Goal: Use online tool/utility: Utilize a website feature to perform a specific function

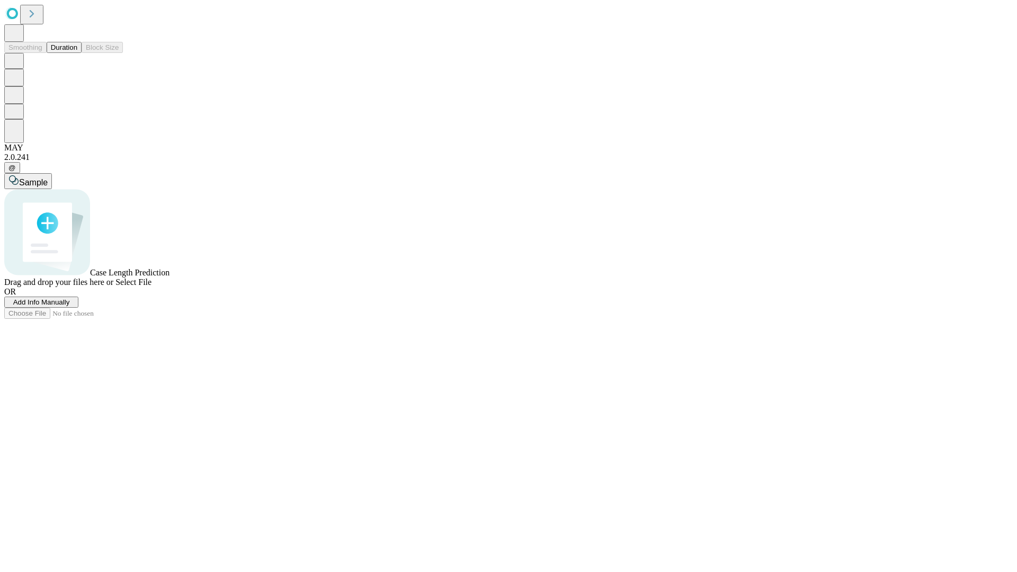
click at [70, 306] on span "Add Info Manually" at bounding box center [41, 302] width 57 height 8
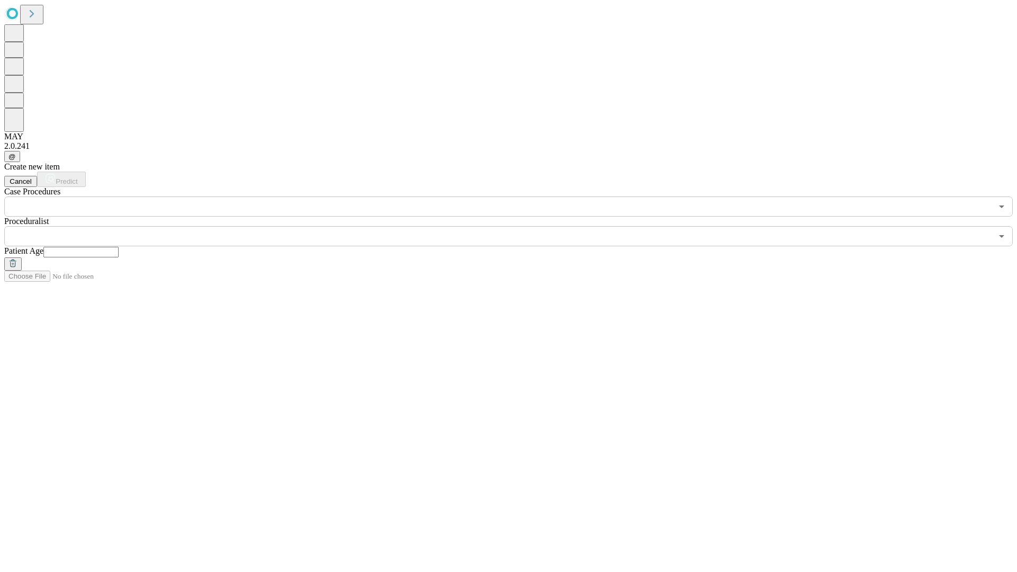
click at [119, 247] on input "text" at bounding box center [80, 252] width 75 height 11
type input "**"
click at [516, 226] on input "text" at bounding box center [498, 236] width 988 height 20
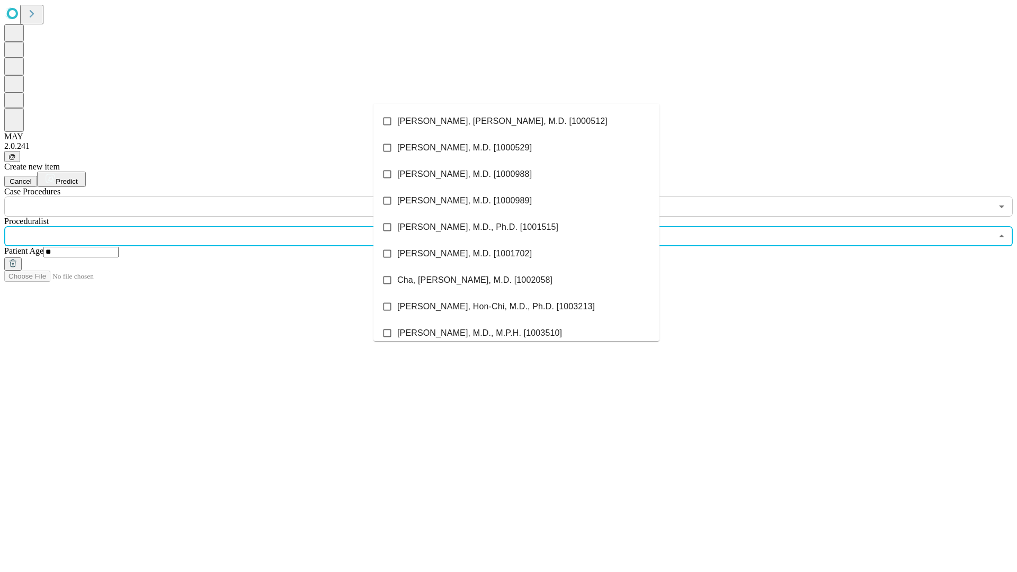
click at [516, 121] on li "[PERSON_NAME], [PERSON_NAME], M.D. [1000512]" at bounding box center [516, 121] width 286 height 26
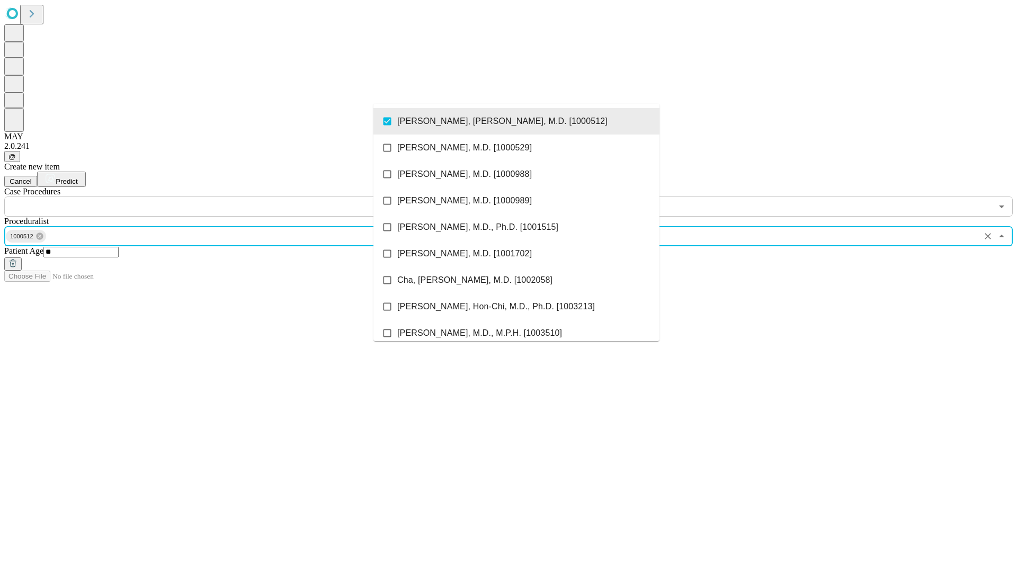
click at [222, 197] on input "text" at bounding box center [498, 207] width 988 height 20
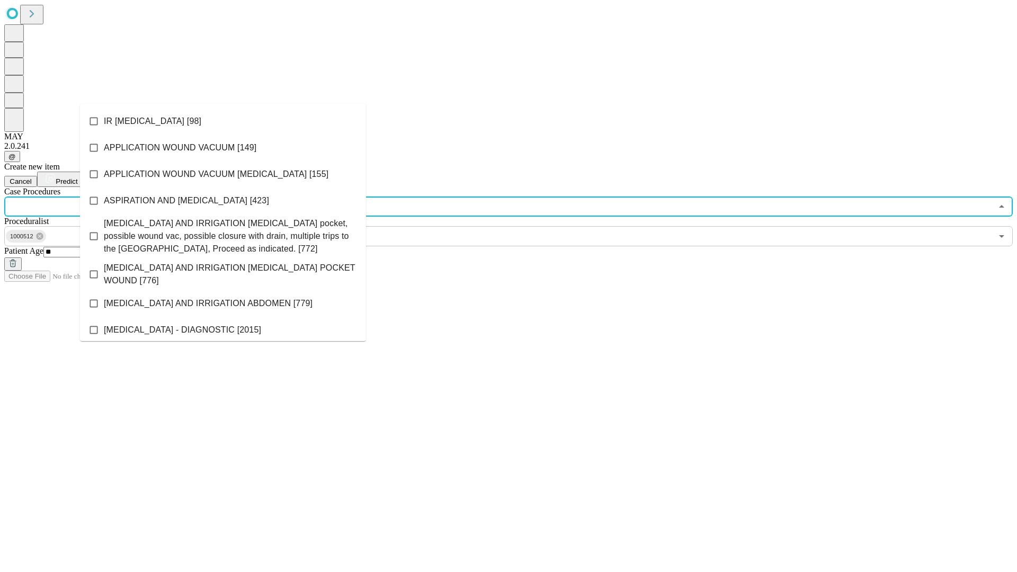
click at [223, 121] on li "IR [MEDICAL_DATA] [98]" at bounding box center [223, 121] width 286 height 26
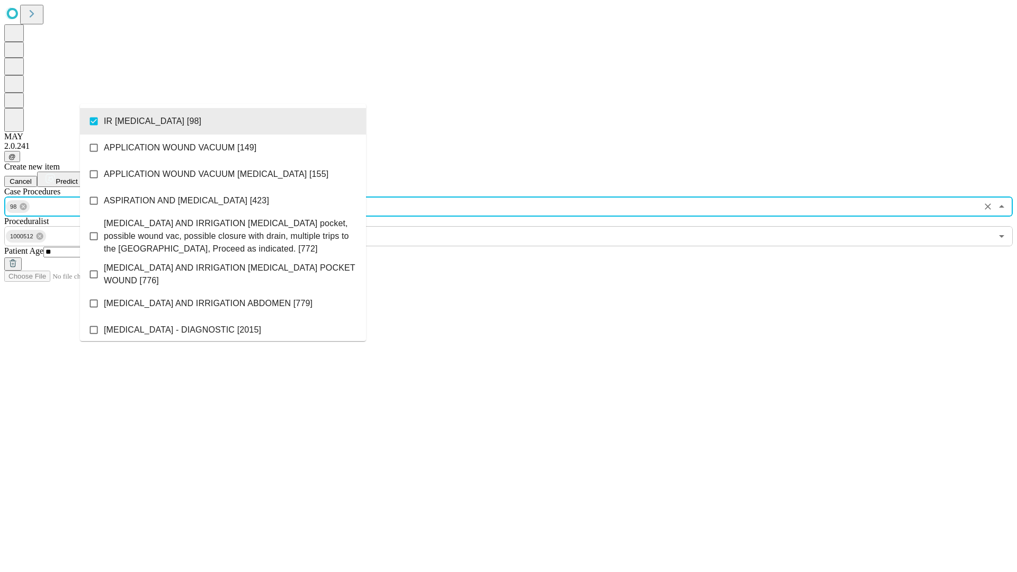
click at [77, 177] on span "Predict" at bounding box center [67, 181] width 22 height 8
